Goal: Find specific page/section: Find specific page/section

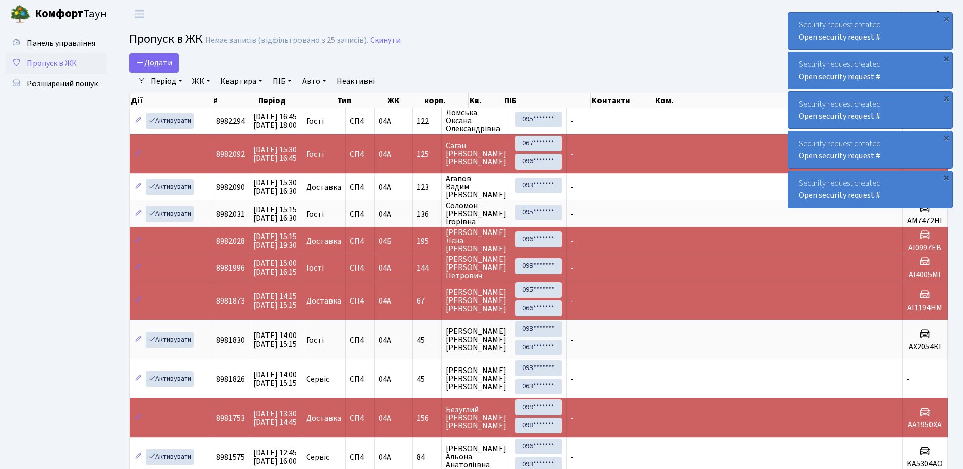
select select "25"
click at [43, 83] on span "Розширений пошук" at bounding box center [62, 83] width 71 height 11
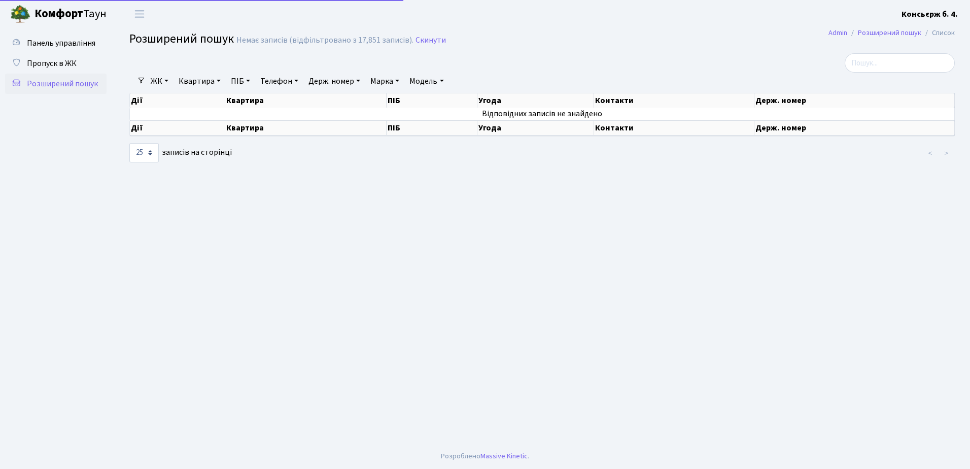
select select "25"
click at [46, 62] on span "Пропуск в ЖК" at bounding box center [52, 63] width 50 height 11
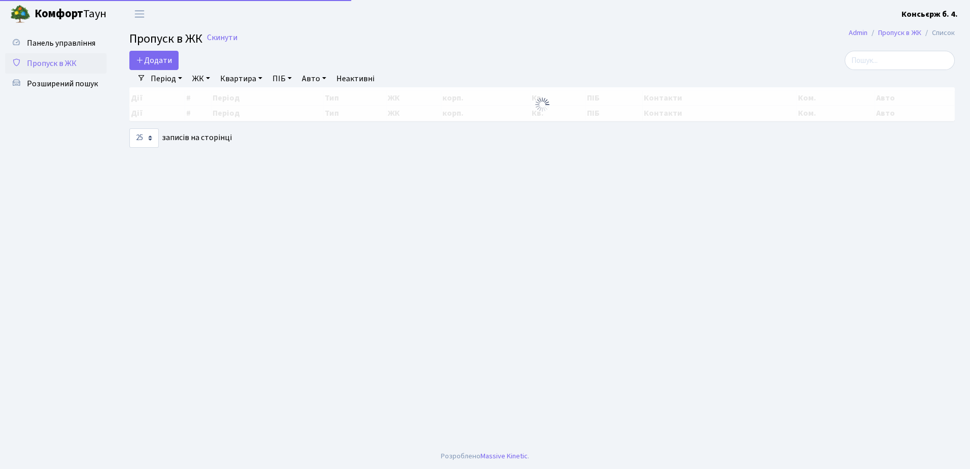
select select "25"
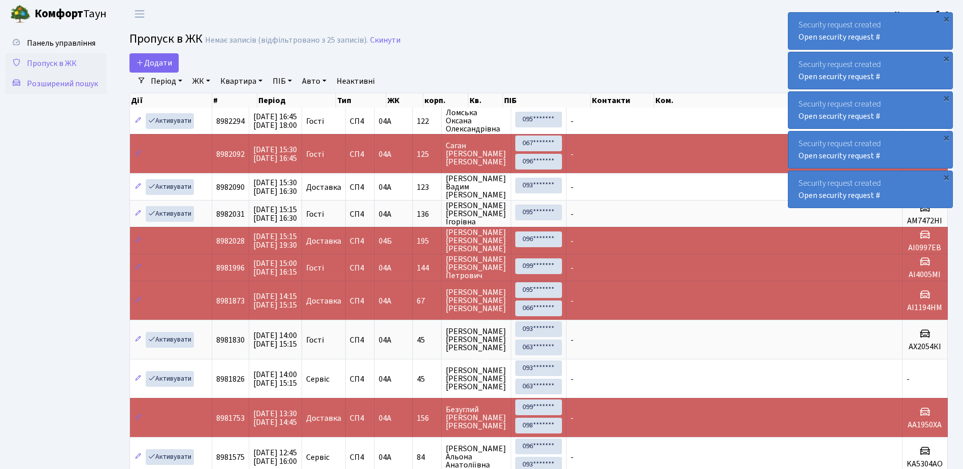
click at [62, 80] on span "Розширений пошук" at bounding box center [62, 83] width 71 height 11
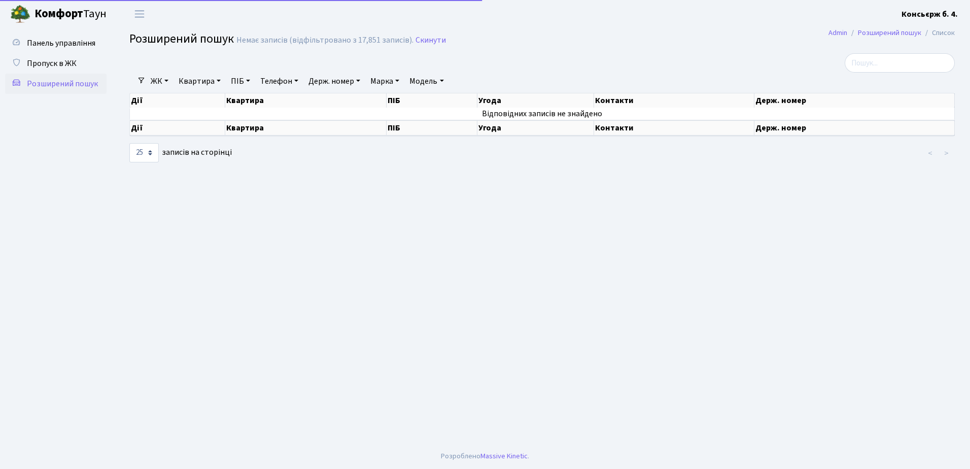
select select "25"
click at [48, 62] on span "Пропуск в ЖК" at bounding box center [52, 63] width 50 height 11
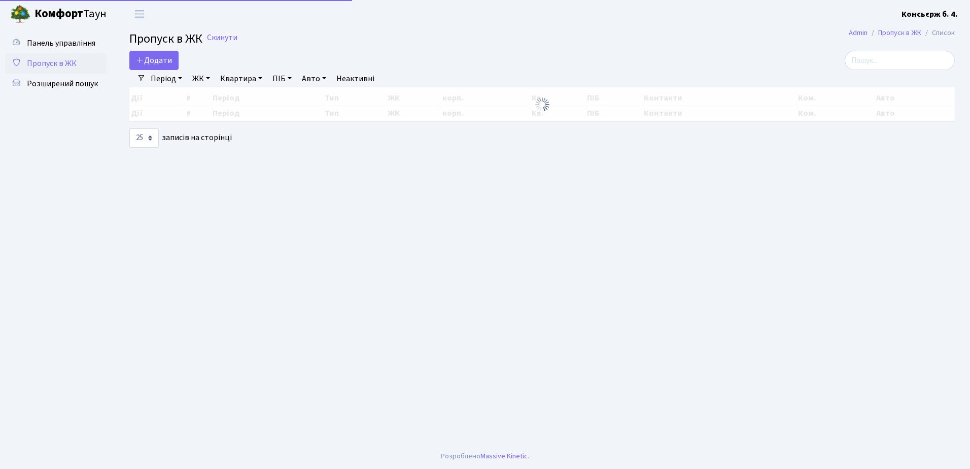
select select "25"
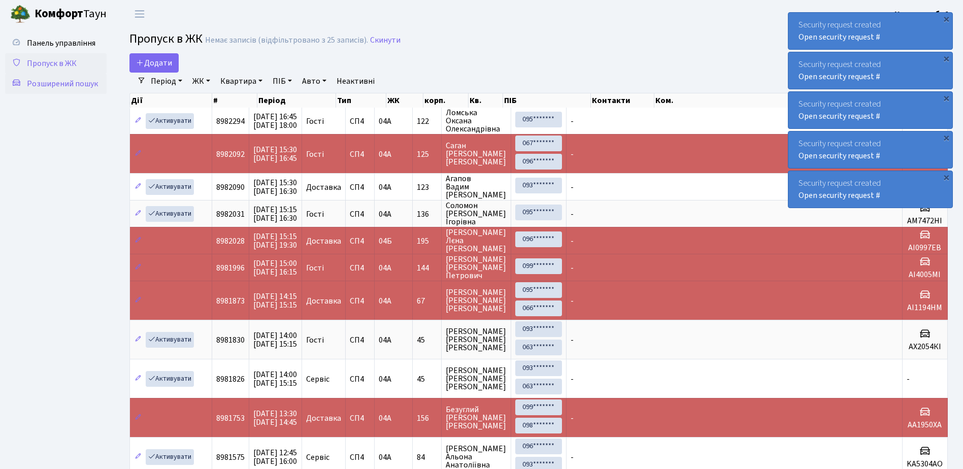
click at [54, 81] on span "Розширений пошук" at bounding box center [62, 83] width 71 height 11
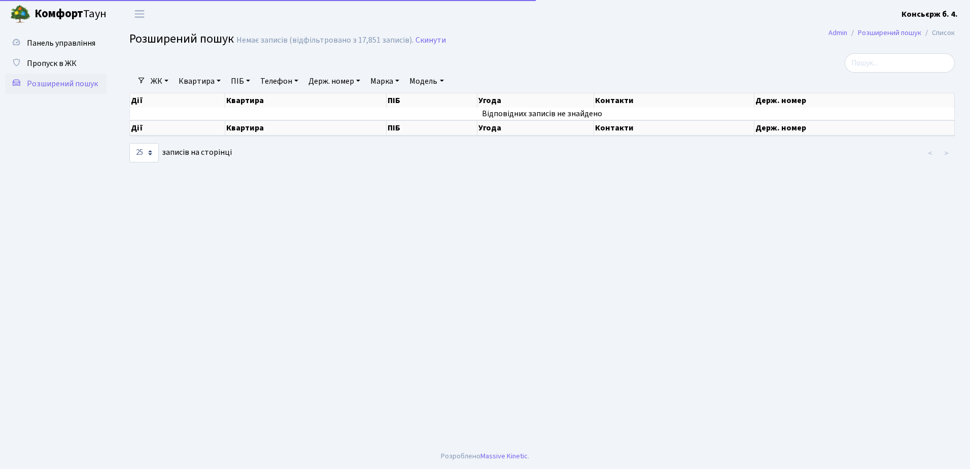
select select "25"
click at [50, 62] on span "Пропуск в ЖК" at bounding box center [52, 63] width 50 height 11
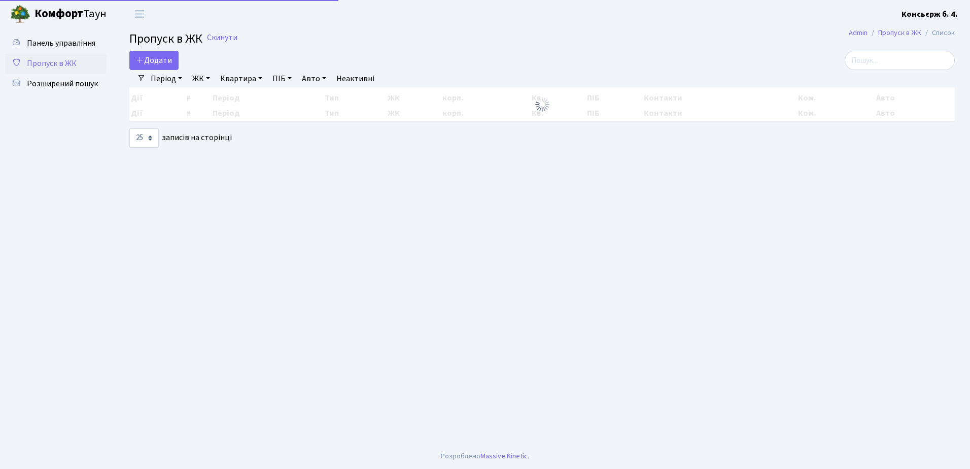
select select "25"
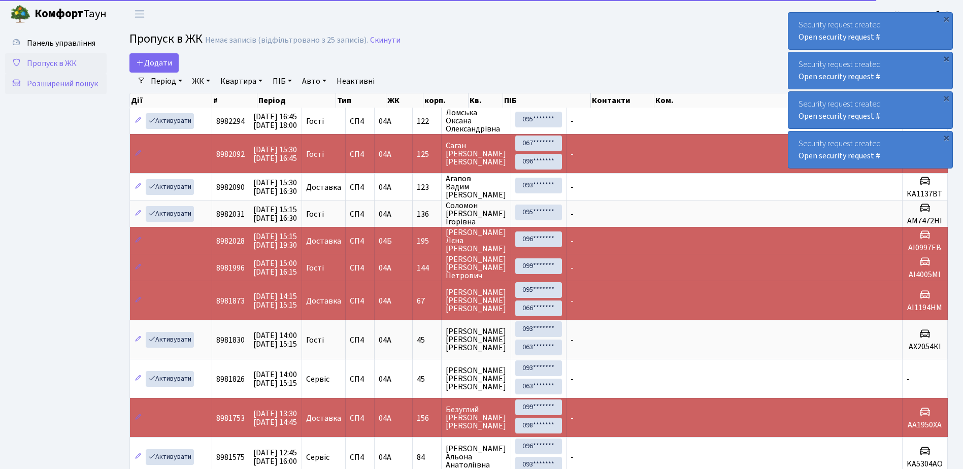
click at [49, 80] on span "Розширений пошук" at bounding box center [62, 83] width 71 height 11
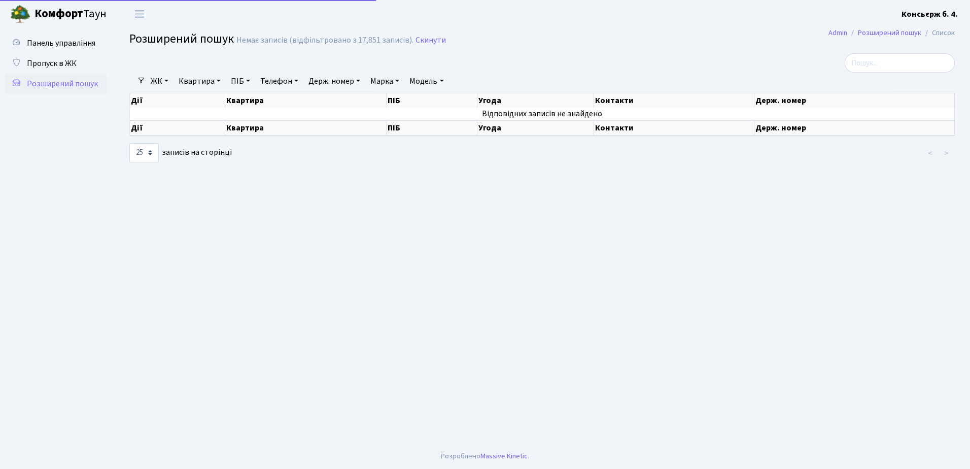
select select "25"
click at [48, 60] on span "Пропуск в ЖК" at bounding box center [52, 63] width 50 height 11
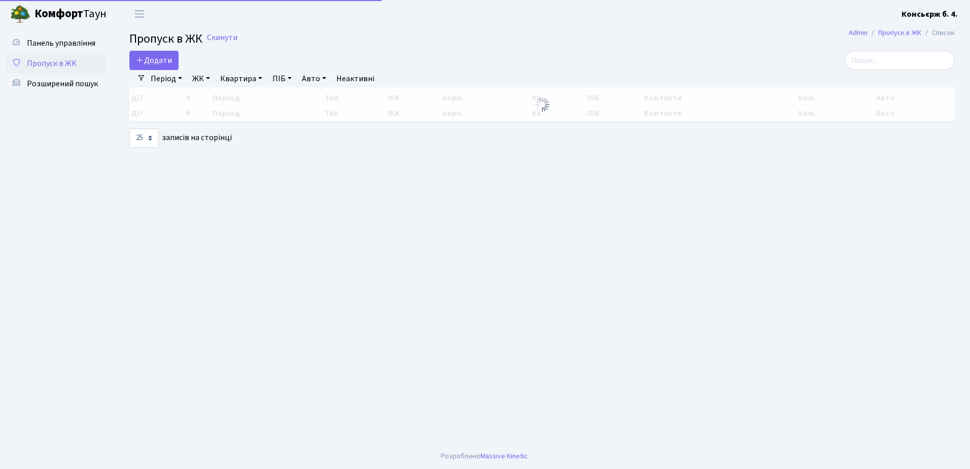
select select "25"
